Goal: Communication & Community: Answer question/provide support

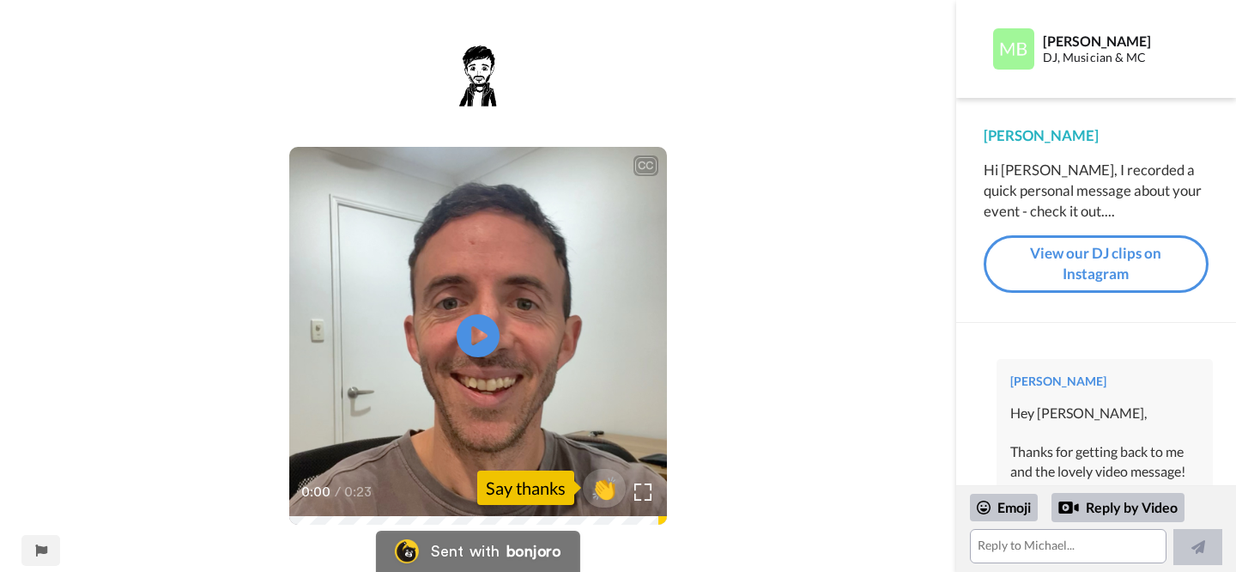
scroll to position [1333, 0]
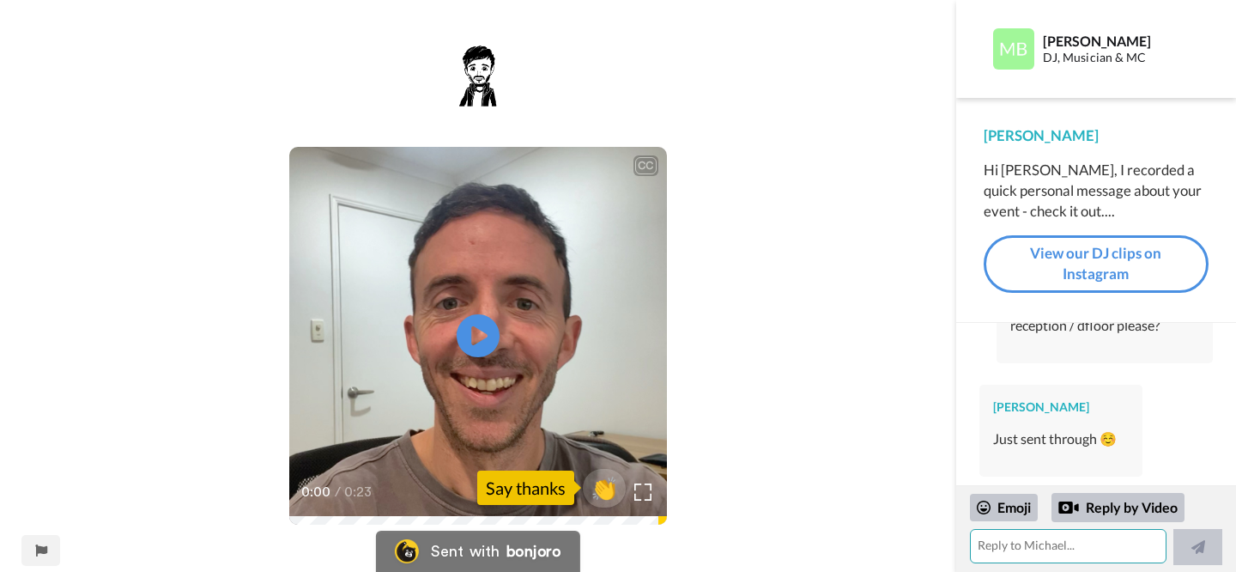
click at [1056, 554] on textarea at bounding box center [1068, 546] width 197 height 34
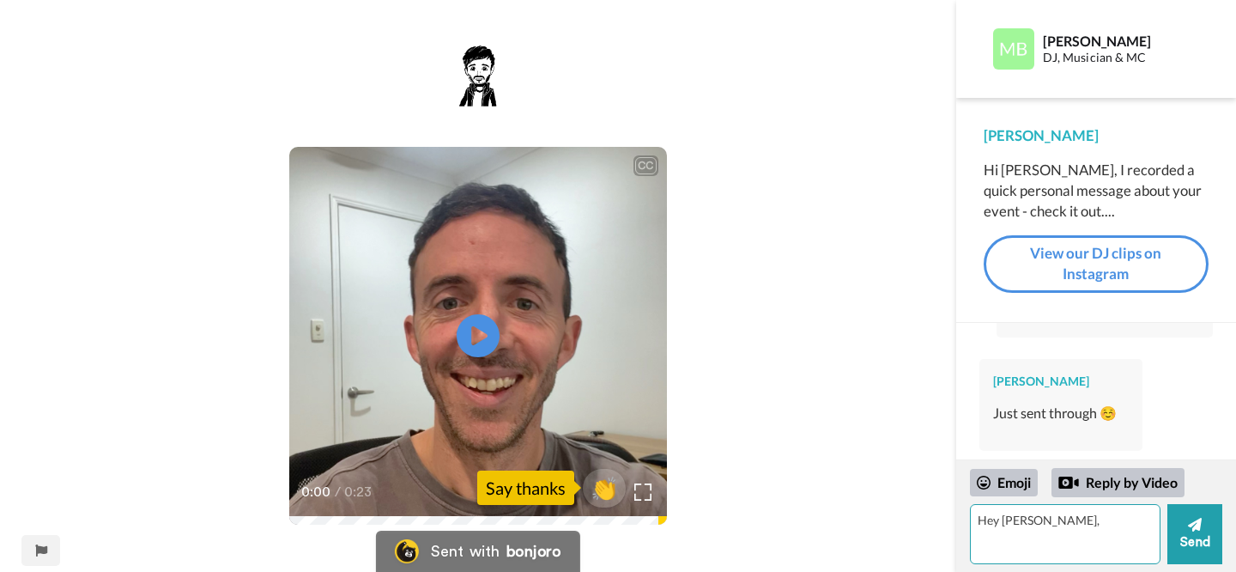
type textarea "Hey [PERSON_NAME],"
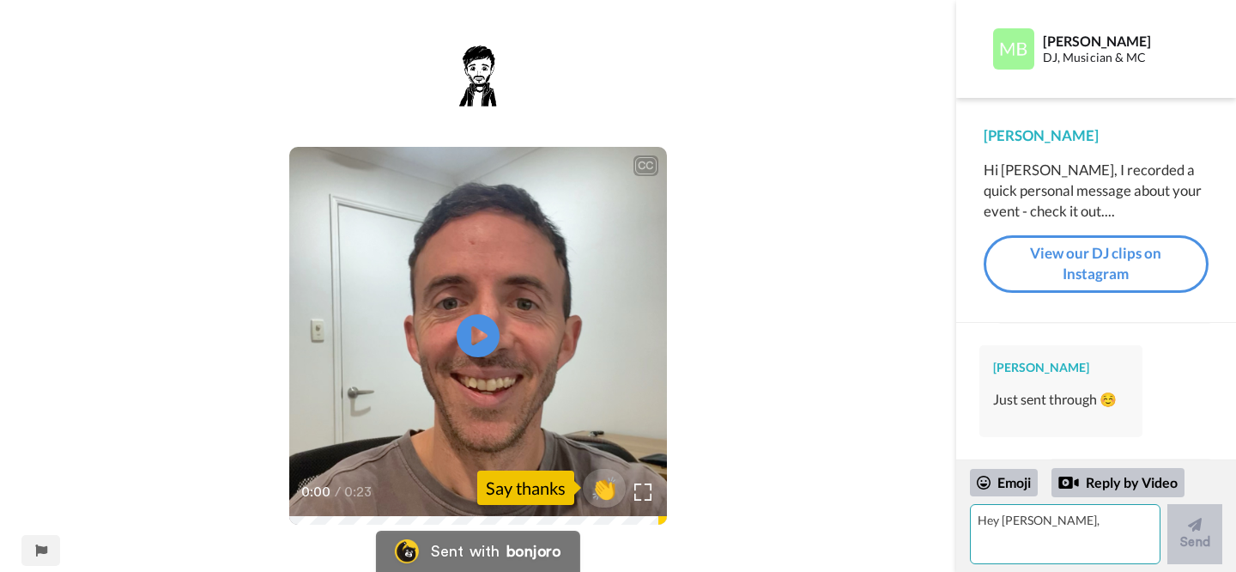
scroll to position [1472, 0]
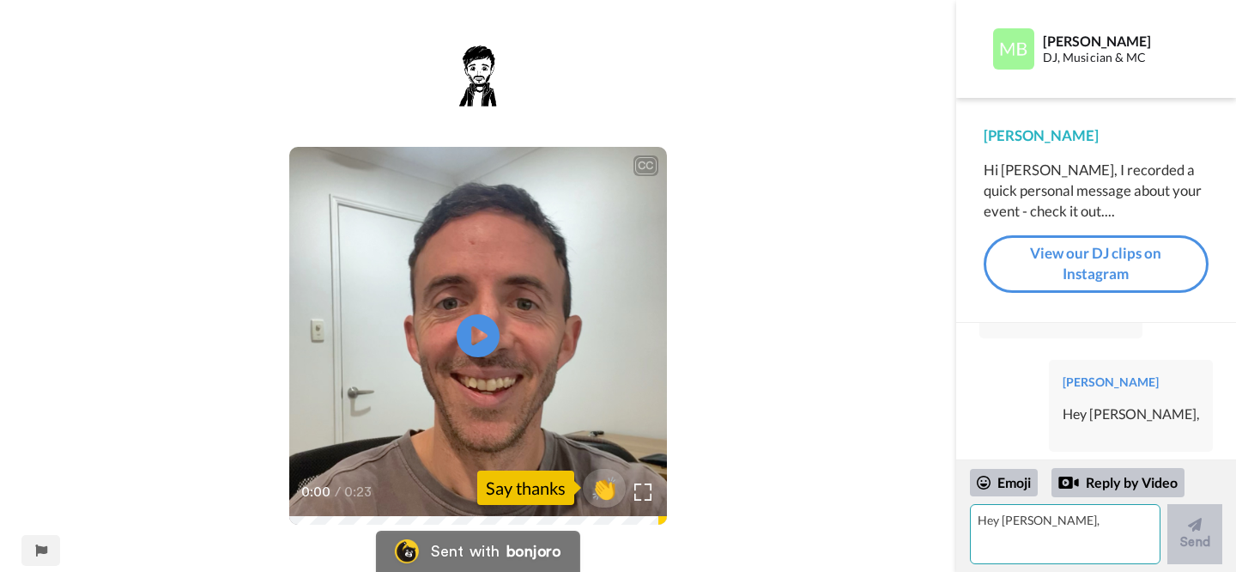
click at [1016, 531] on textarea "Hey [PERSON_NAME]," at bounding box center [1065, 534] width 191 height 60
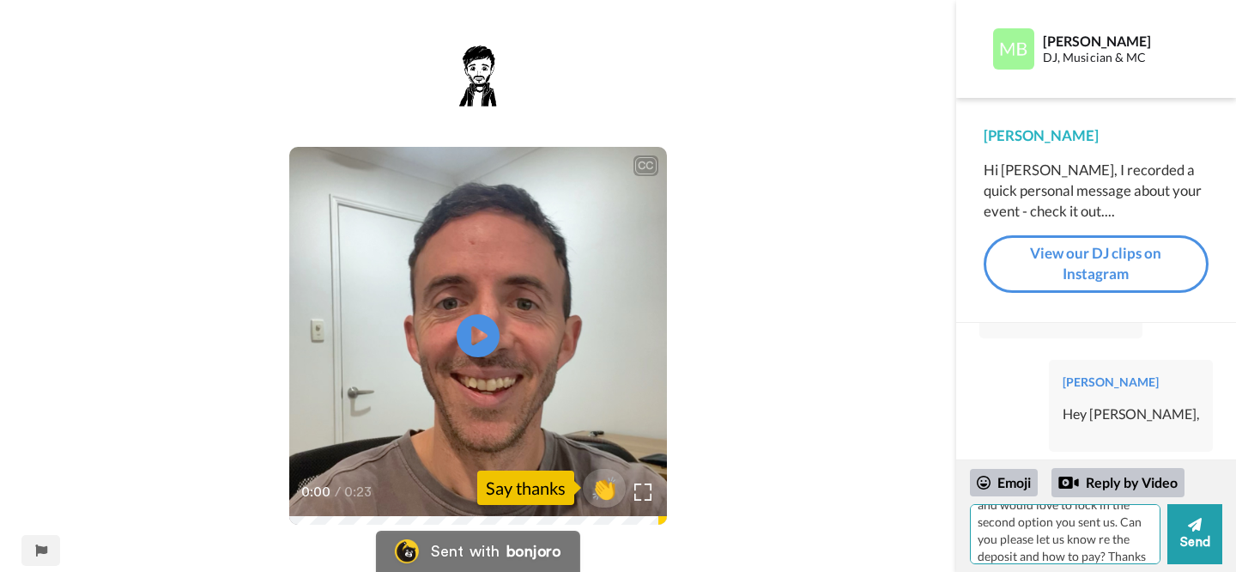
scroll to position [67, 0]
type textarea "Thanks for sending that through! We have just locked in the venue and would lov…"
click at [1195, 539] on button "Send" at bounding box center [1194, 534] width 55 height 60
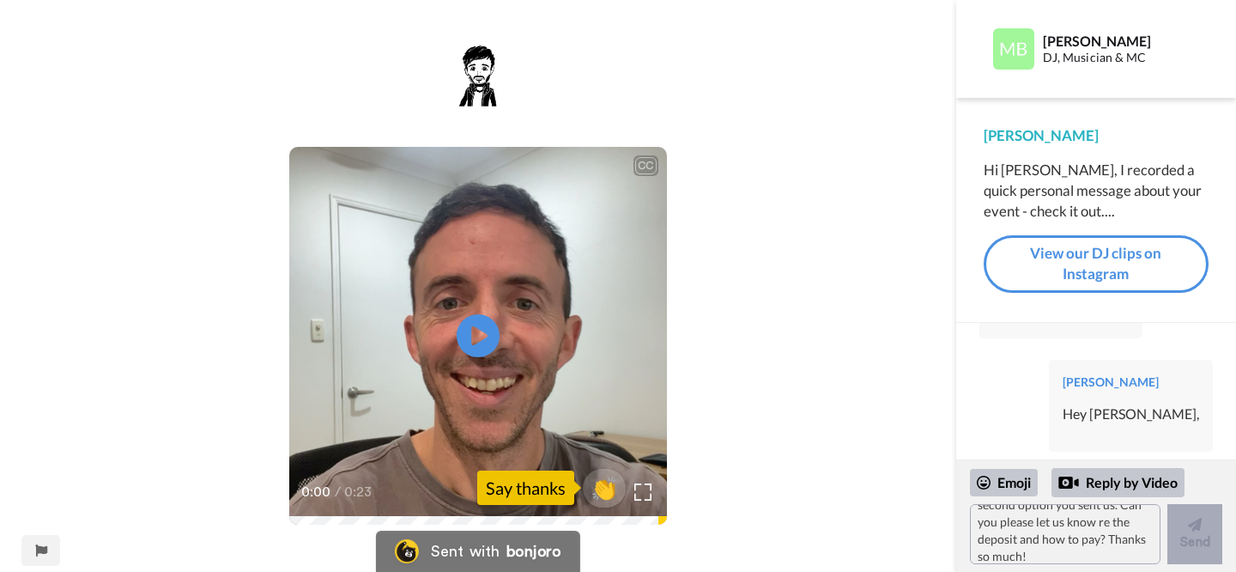
scroll to position [0, 0]
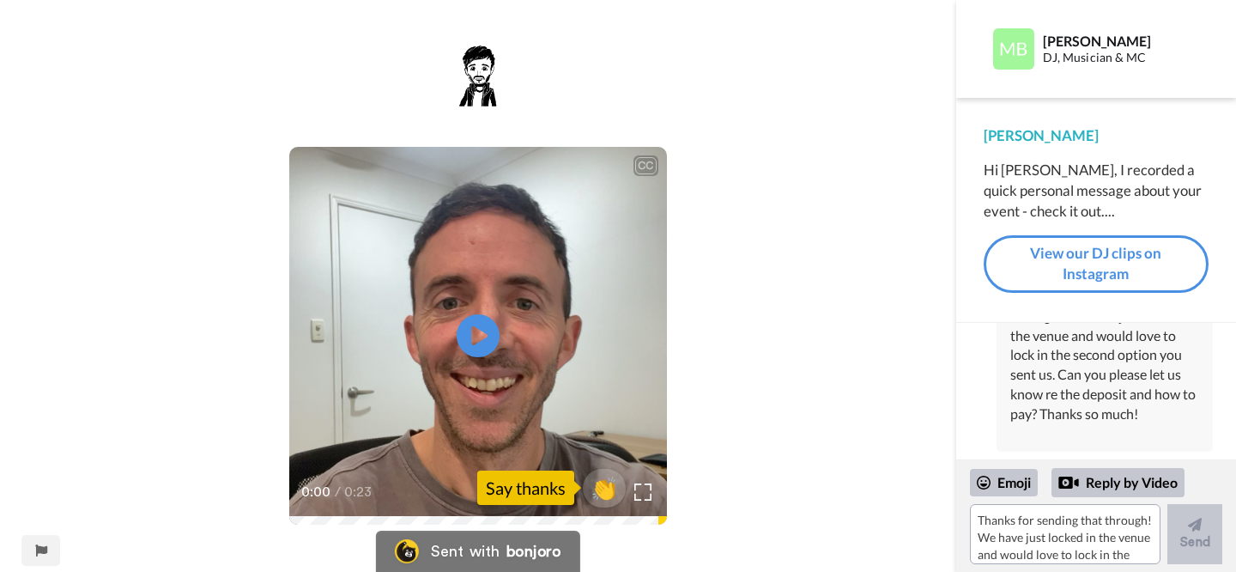
click at [881, 239] on div "CC Play/Pause 0:00 / 0:23 👏 Say thanks" at bounding box center [478, 297] width 956 height 506
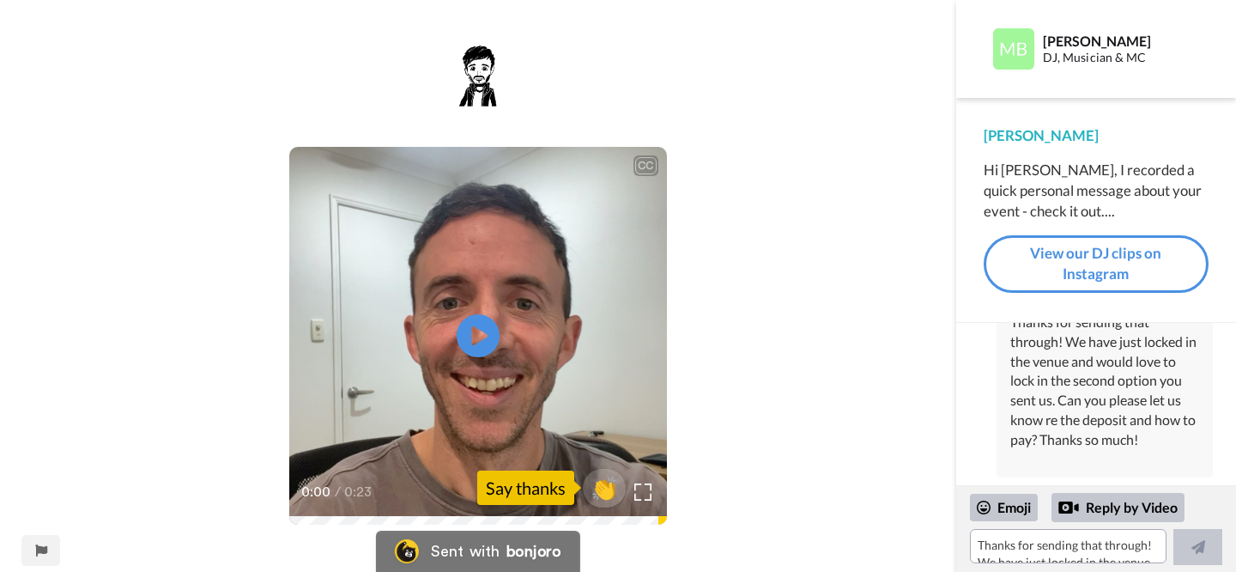
scroll to position [1597, 0]
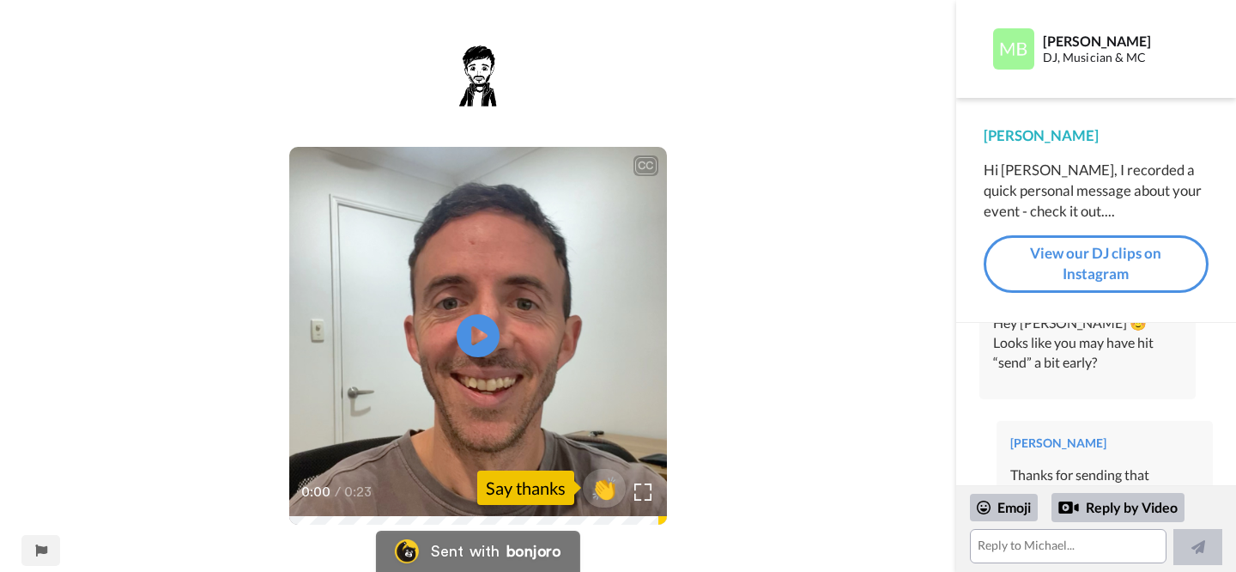
scroll to position [1809, 0]
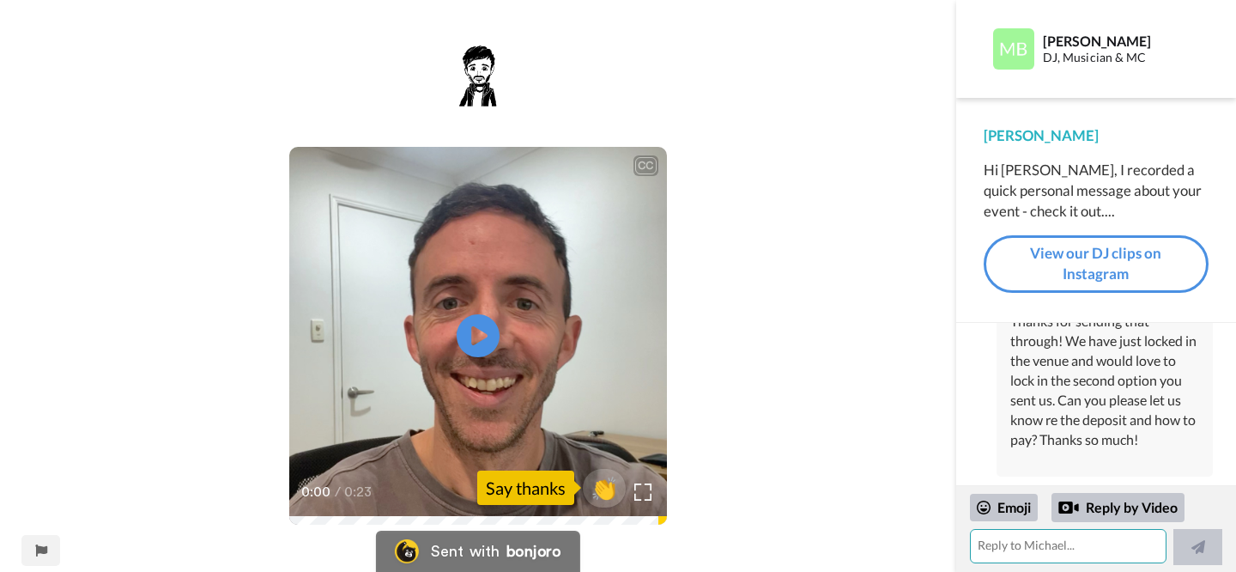
click at [1019, 547] on textarea at bounding box center [1068, 546] width 197 height 34
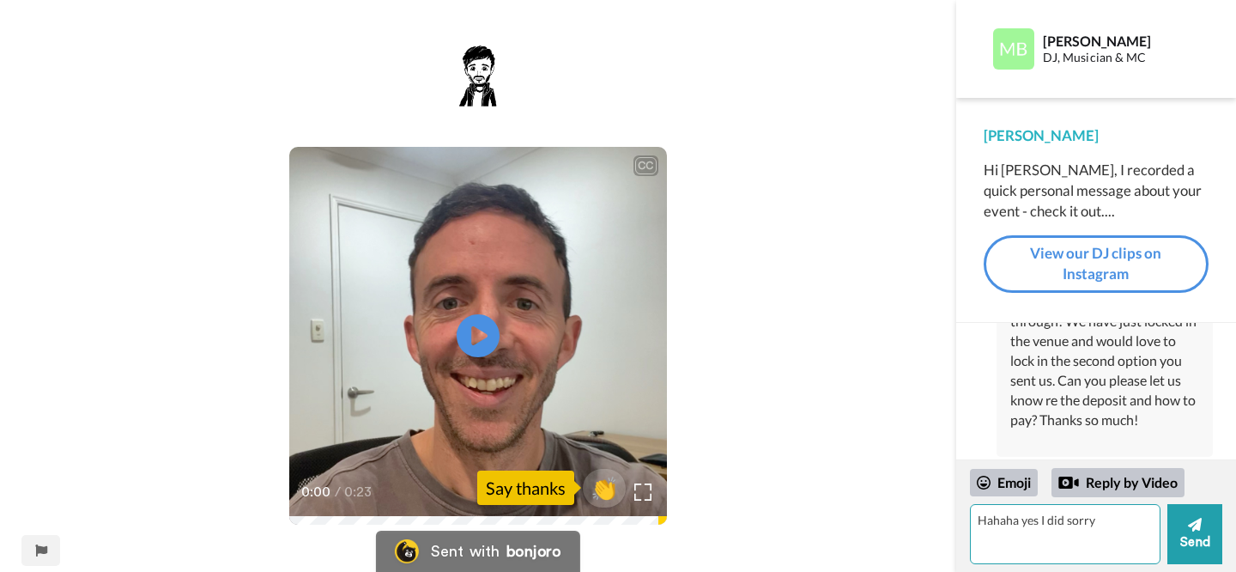
type textarea "Hahaha yes I did sorry"
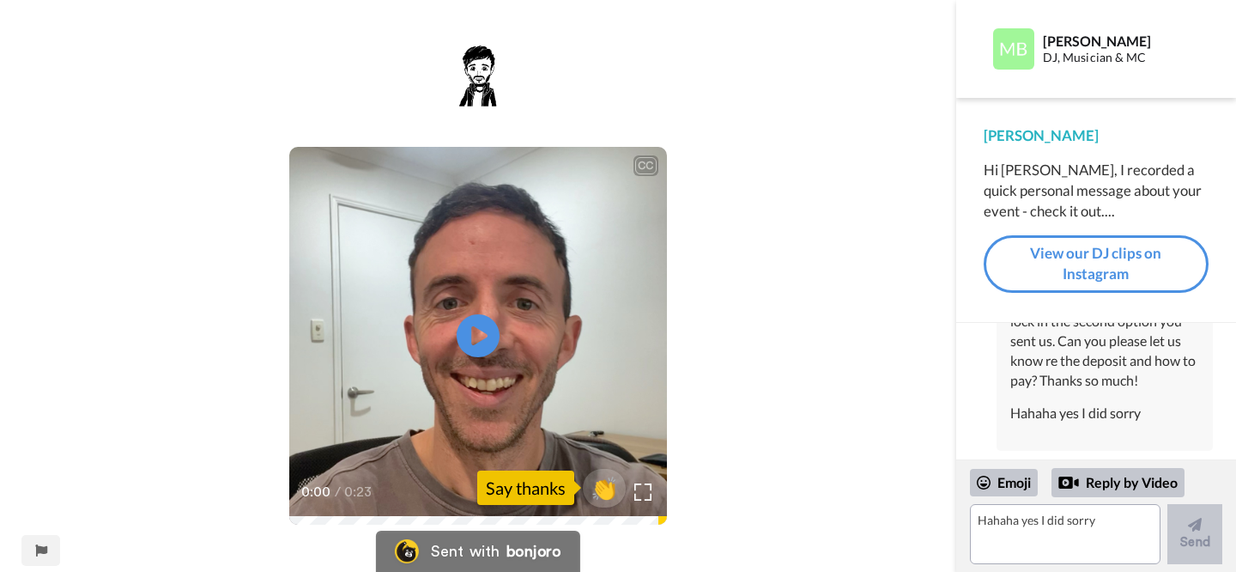
click at [886, 271] on div "CC Play/Pause 0:00 / 0:23 👏 Say thanks" at bounding box center [478, 297] width 956 height 506
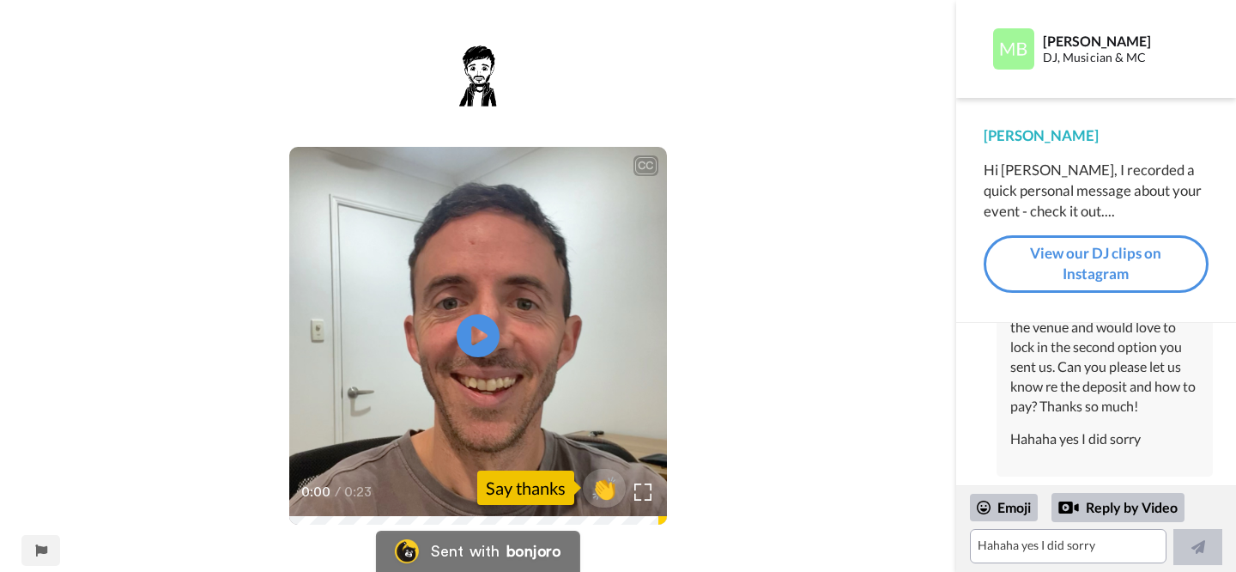
scroll to position [1842, 0]
